Goal: Find specific page/section: Find specific page/section

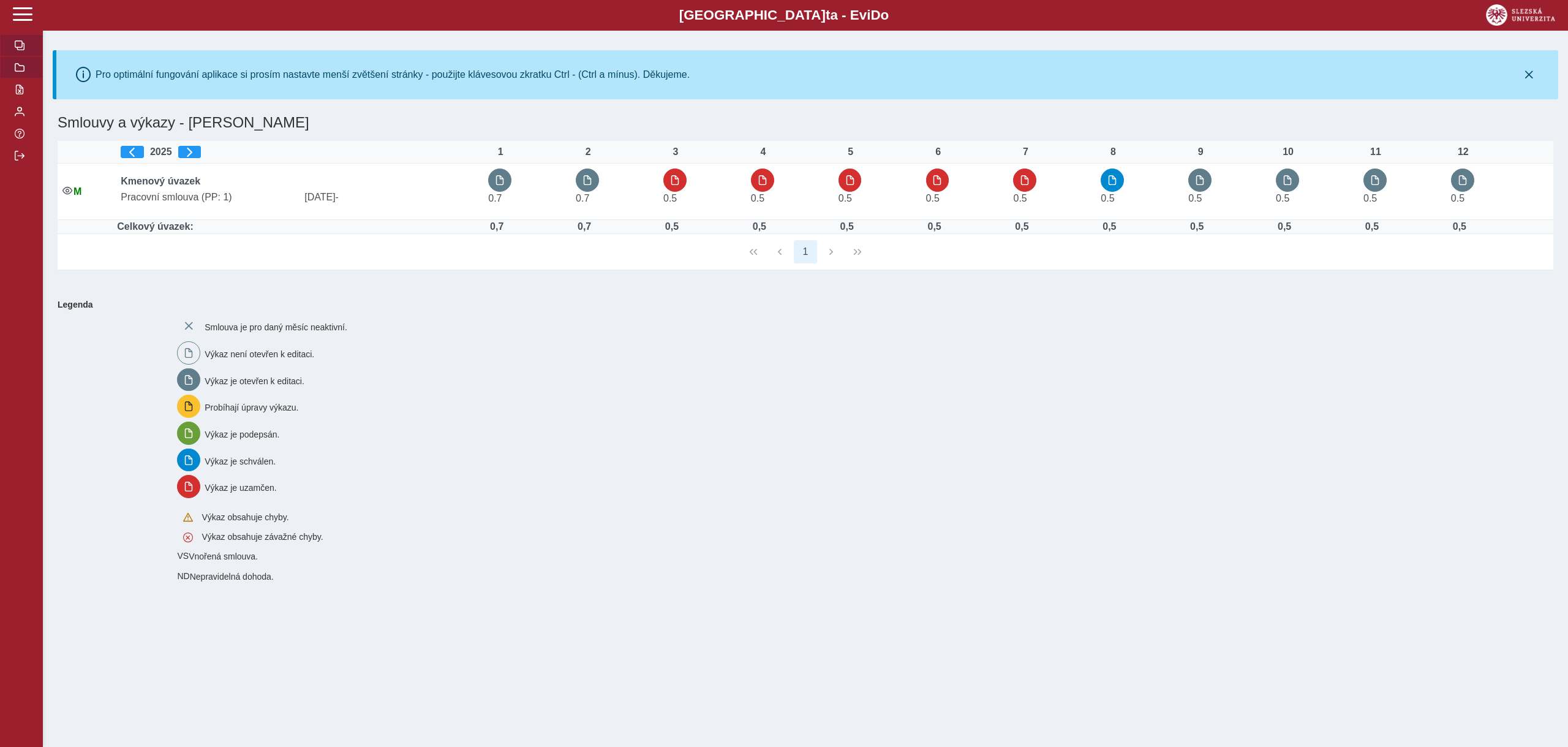
click at [26, 71] on button "button" at bounding box center [21, 67] width 43 height 22
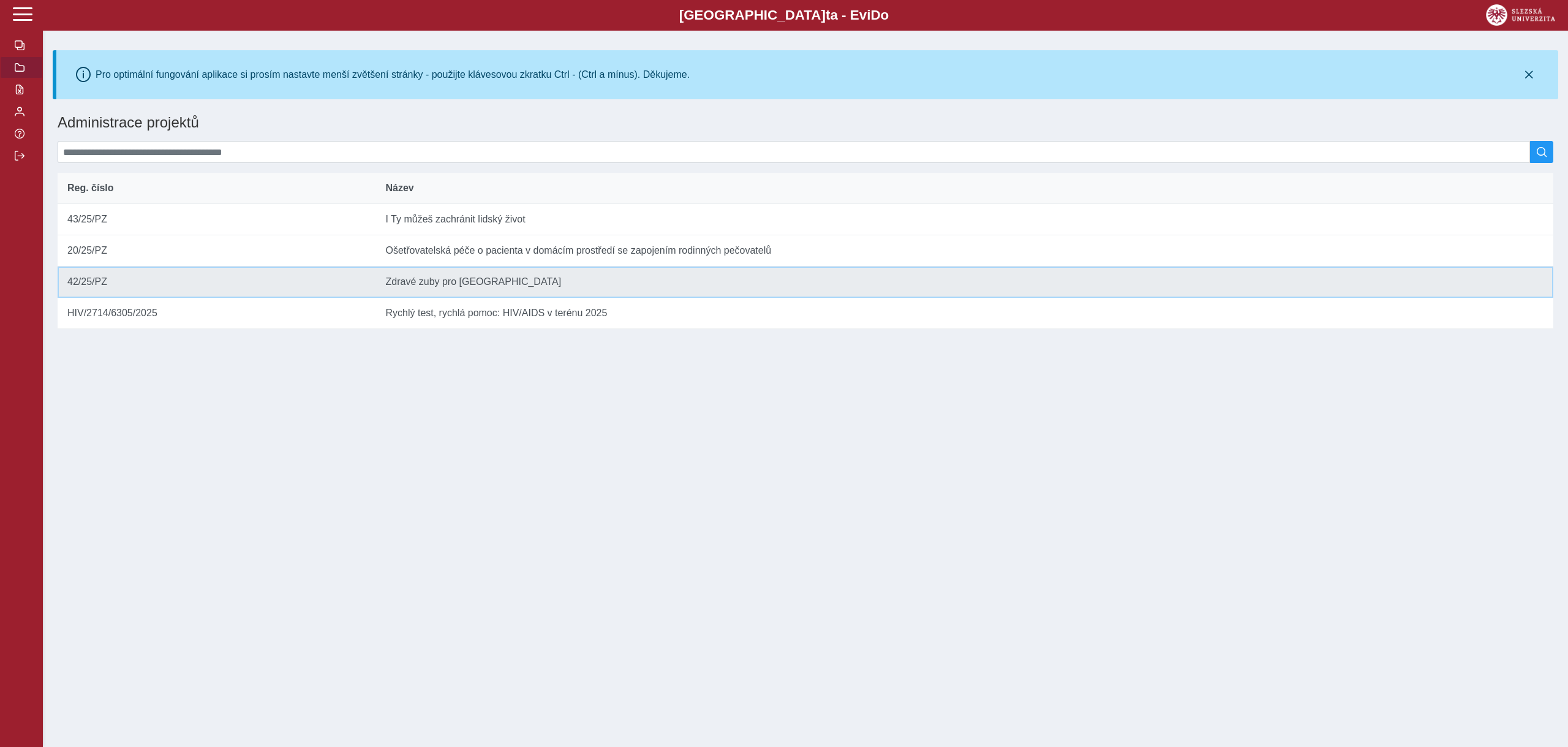
click at [442, 290] on td "Název Zdravé zuby pro [GEOGRAPHIC_DATA]" at bounding box center [964, 282] width 1178 height 32
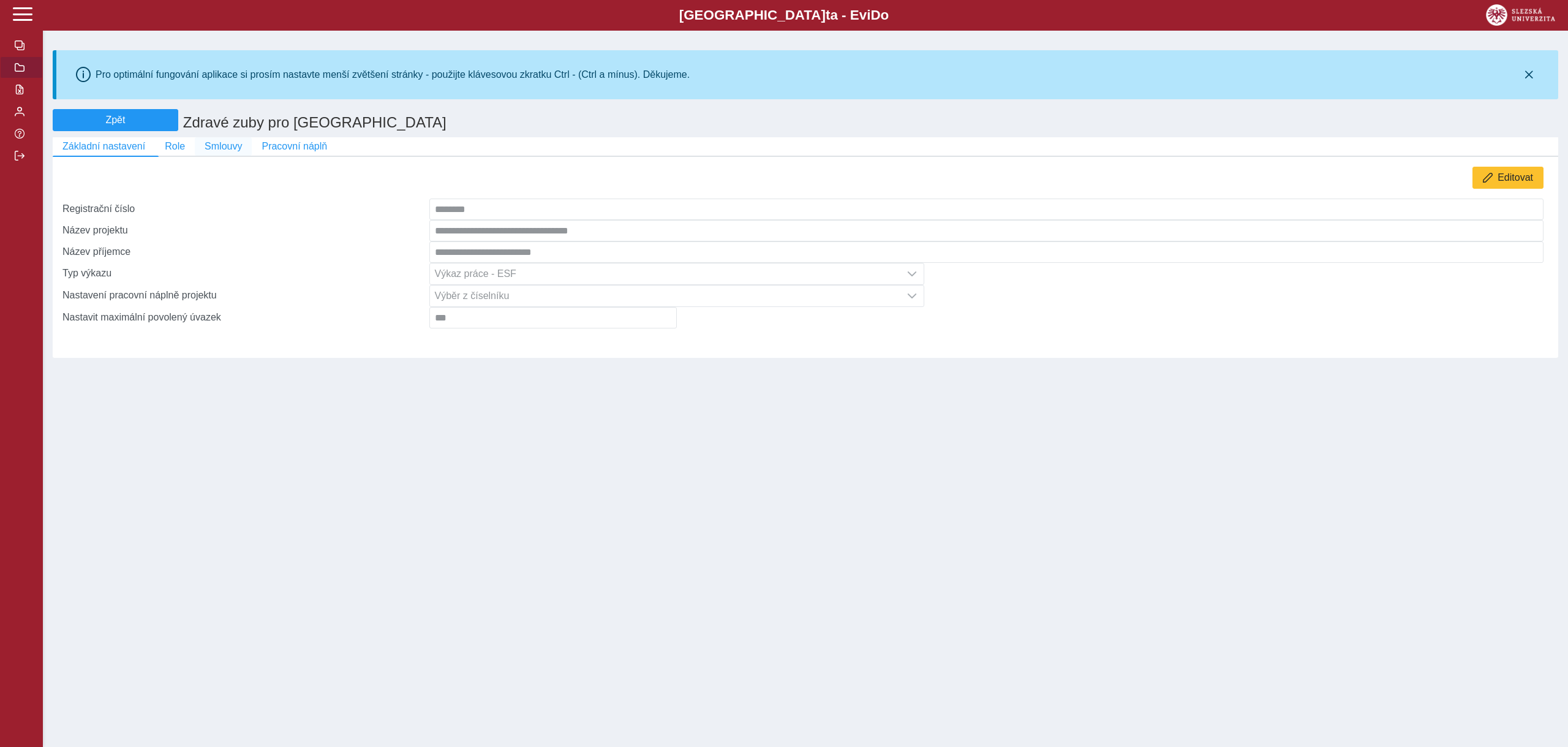
click at [219, 149] on span "Smlouvy" at bounding box center [223, 147] width 37 height 11
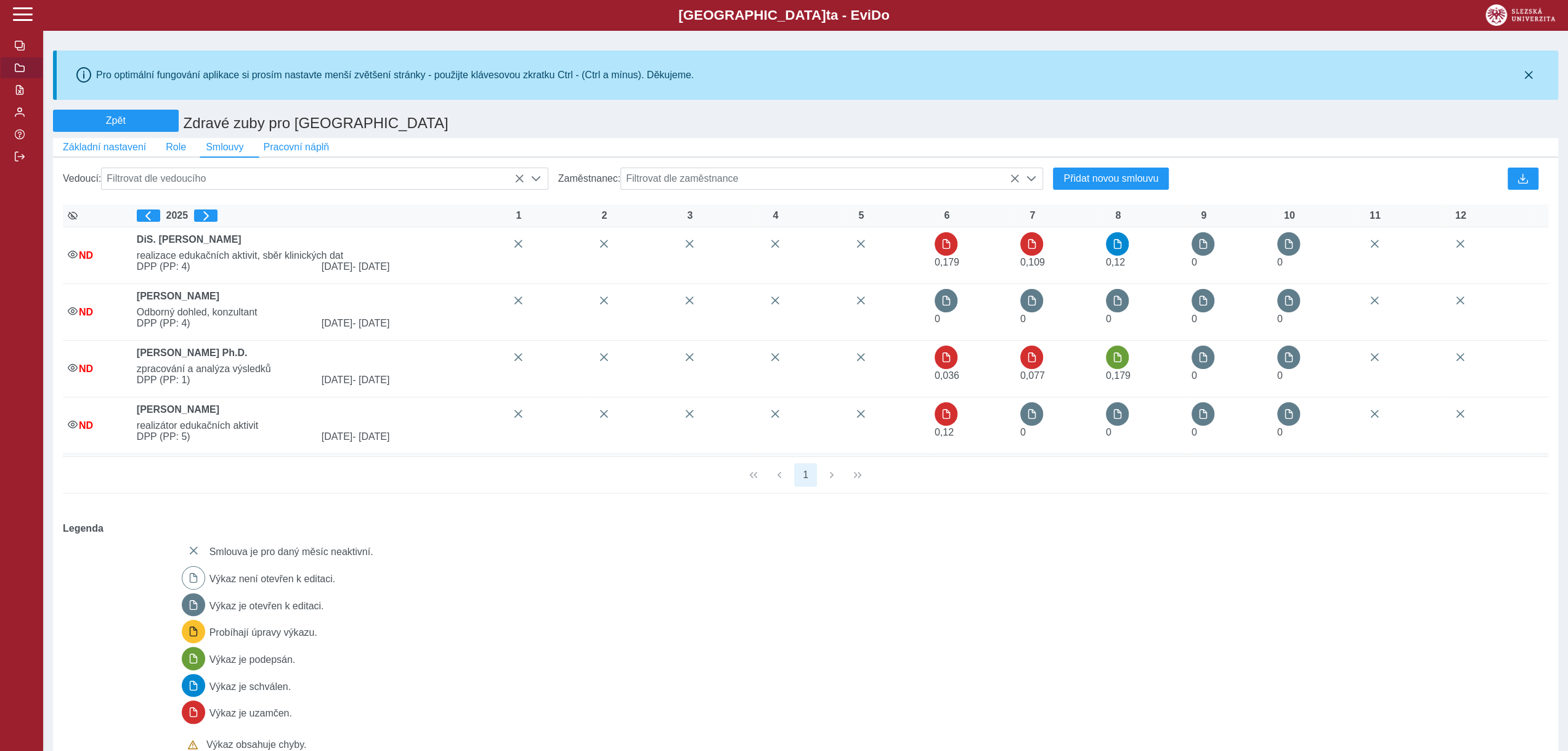
click at [15, 72] on span "button" at bounding box center [20, 68] width 10 height 10
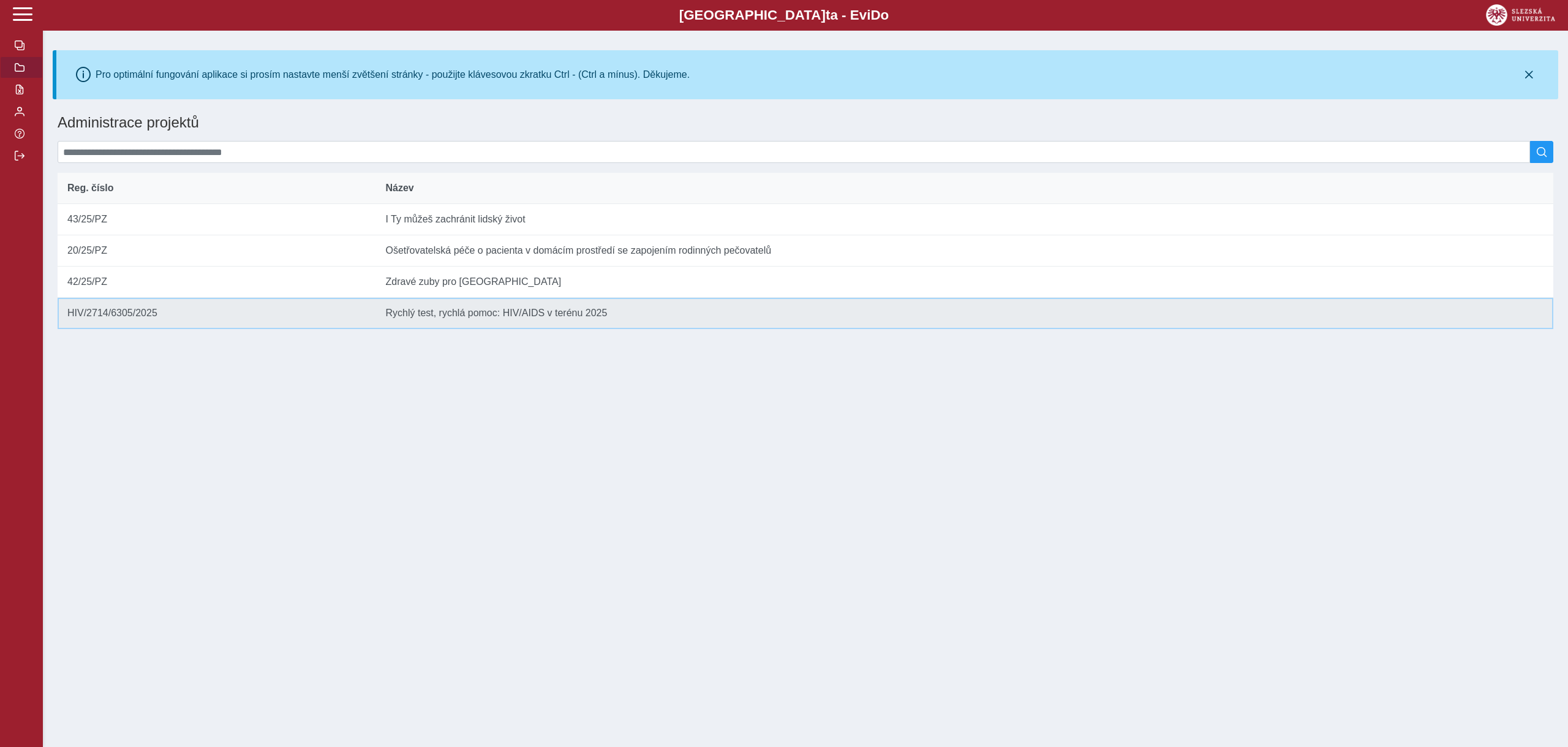
click at [478, 315] on td "Název Rychlý test, rychlá pomoc: HIV/AIDS v terénu 2025" at bounding box center [964, 313] width 1178 height 32
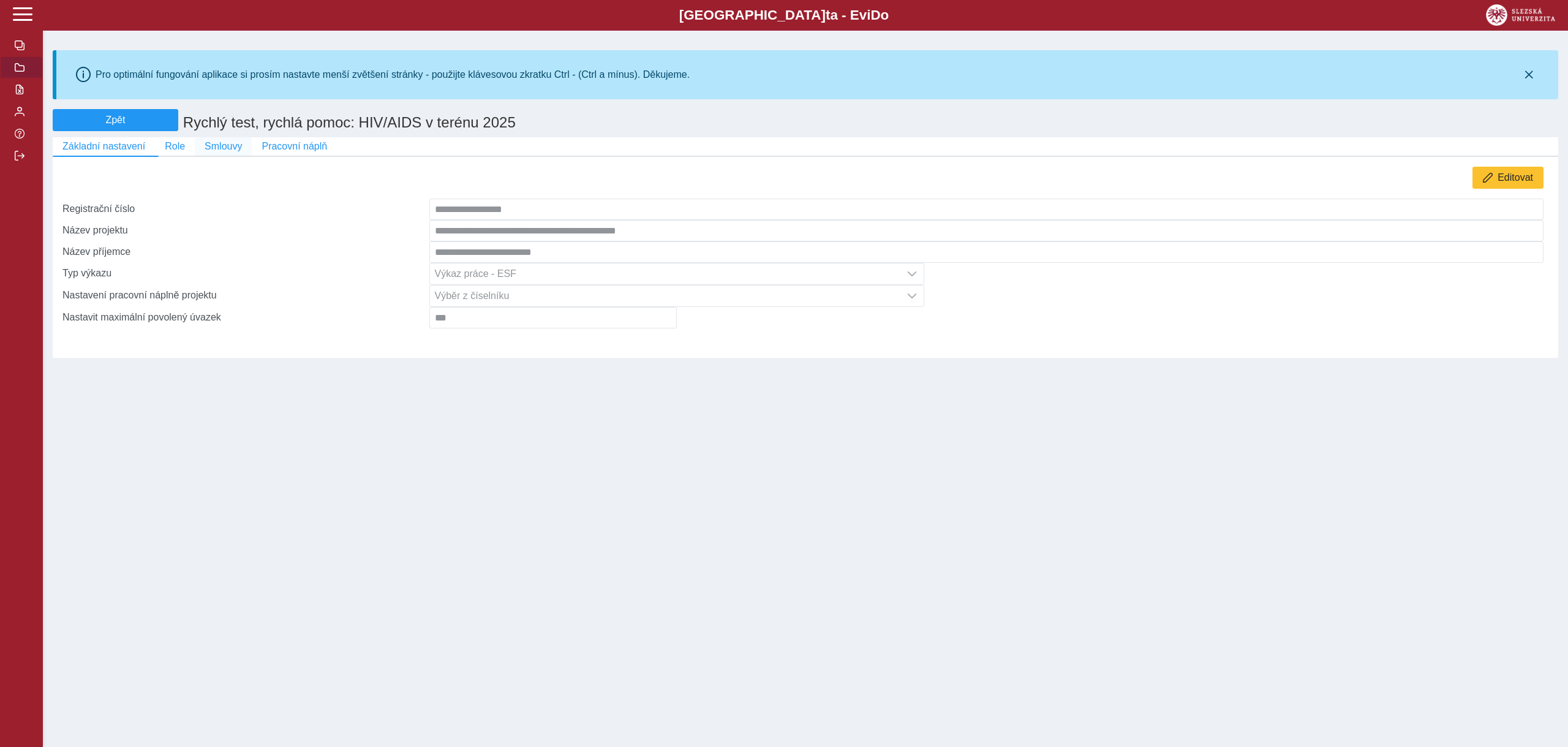
click at [219, 149] on span "Smlouvy" at bounding box center [223, 147] width 37 height 11
